Goal: Task Accomplishment & Management: Use online tool/utility

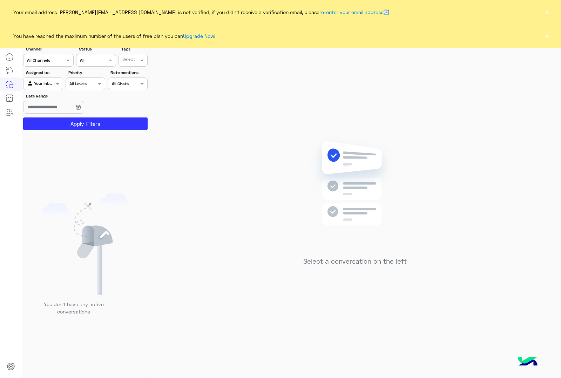
click at [448, 12] on button "×" at bounding box center [546, 11] width 7 height 7
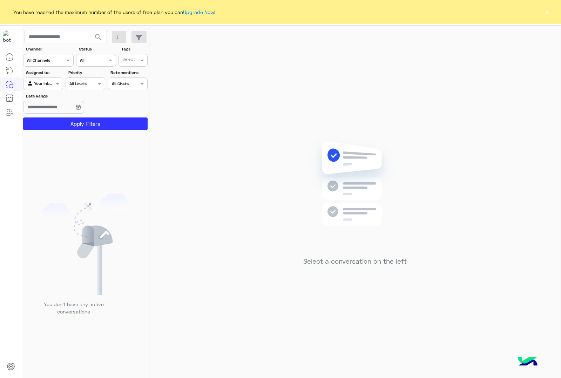
click at [448, 12] on button "×" at bounding box center [546, 11] width 7 height 7
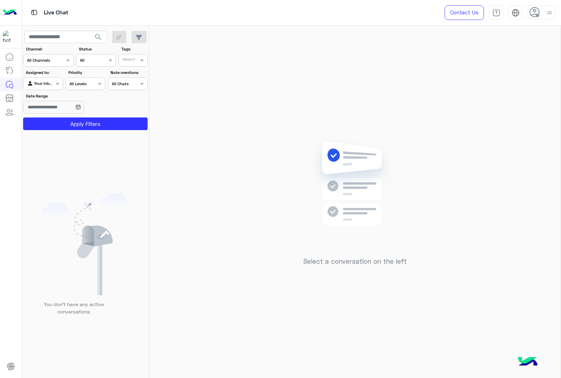
drag, startPoint x: 553, startPoint y: 13, endPoint x: 550, endPoint y: 18, distance: 6.3
click at [448, 13] on img at bounding box center [549, 12] width 9 height 9
click at [448, 53] on label "Online" at bounding box center [511, 53] width 76 height 13
click at [448, 11] on img at bounding box center [549, 13] width 8 height 8
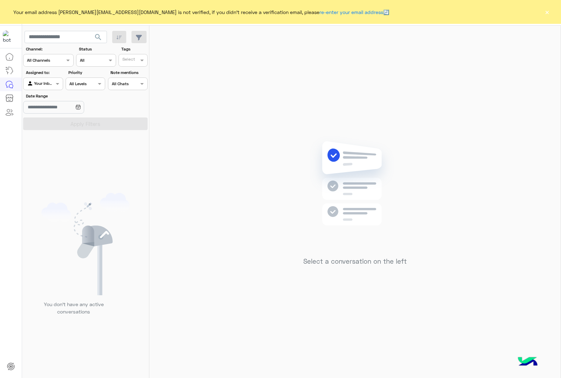
click at [547, 14] on button "×" at bounding box center [546, 11] width 7 height 7
